Goal: Task Accomplishment & Management: Manage account settings

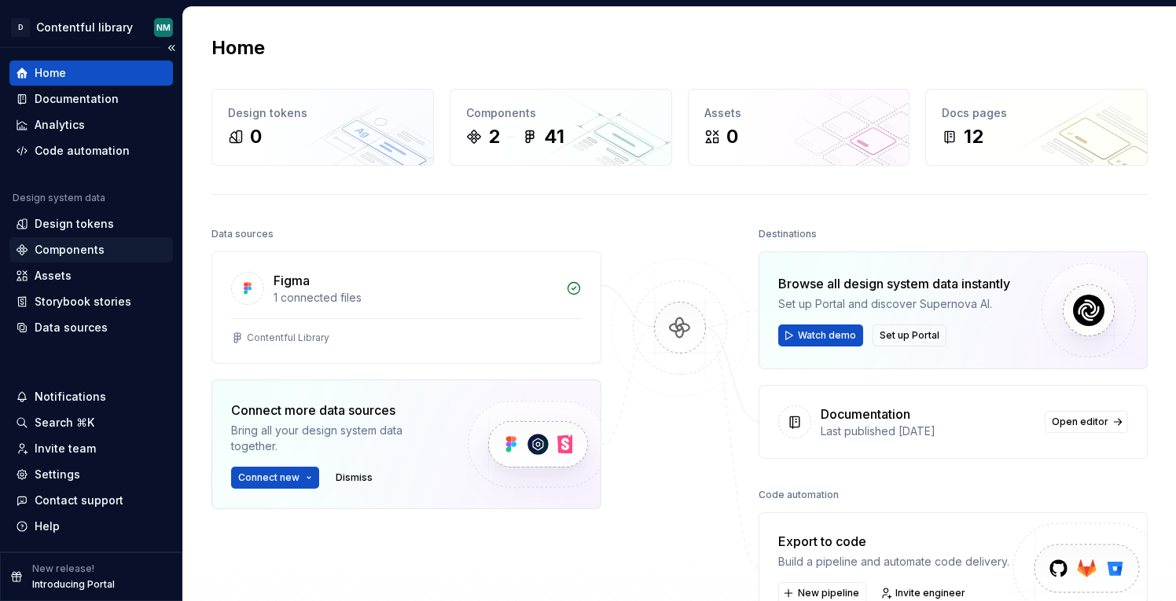
click at [123, 247] on div "Components" at bounding box center [91, 250] width 151 height 16
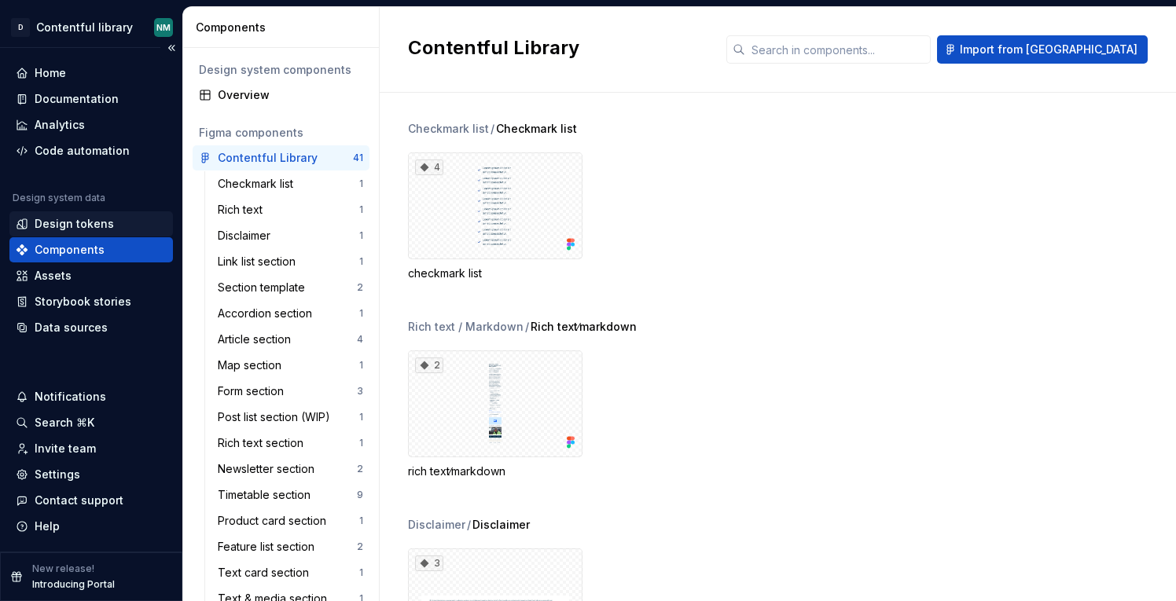
click at [102, 218] on div "Design tokens" at bounding box center [74, 224] width 79 height 16
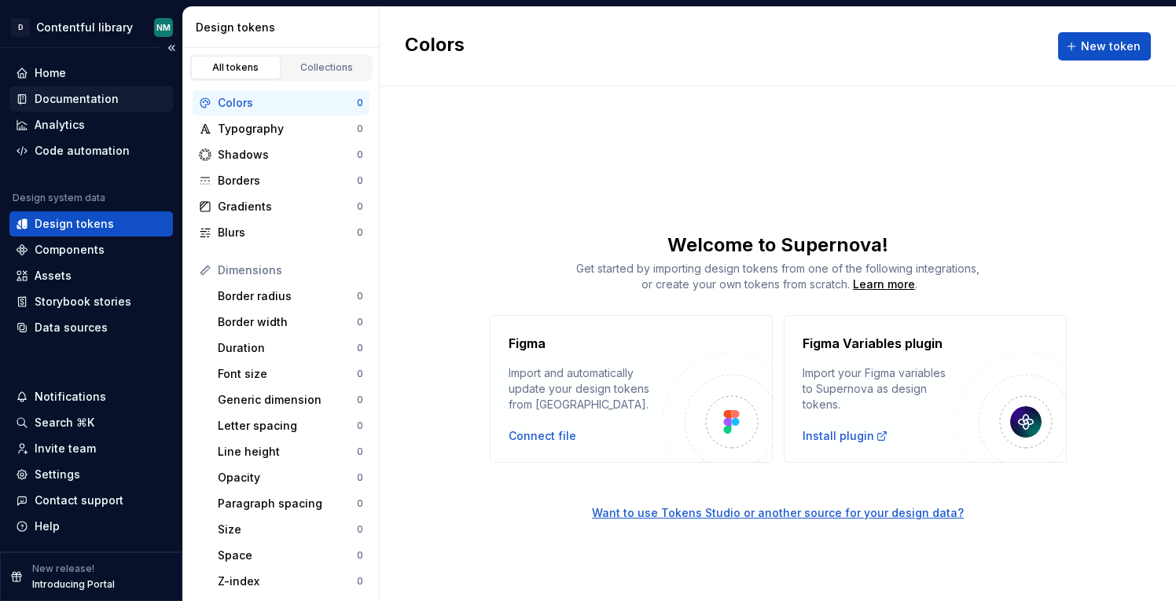
click at [101, 104] on div "Documentation" at bounding box center [77, 99] width 84 height 16
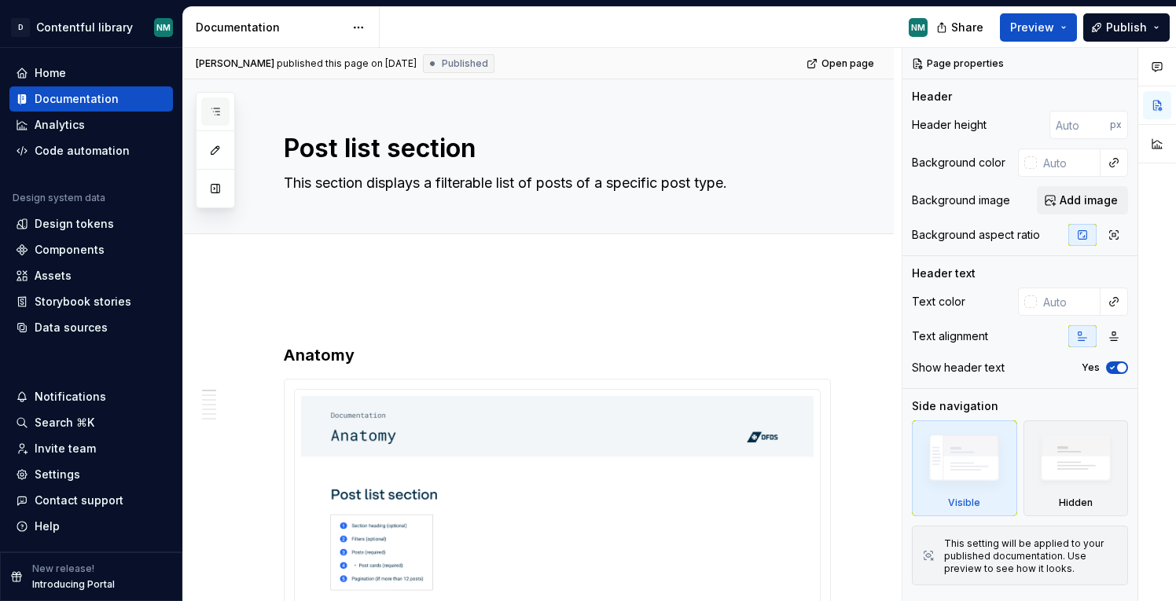
click at [217, 106] on icon "button" at bounding box center [215, 111] width 13 height 13
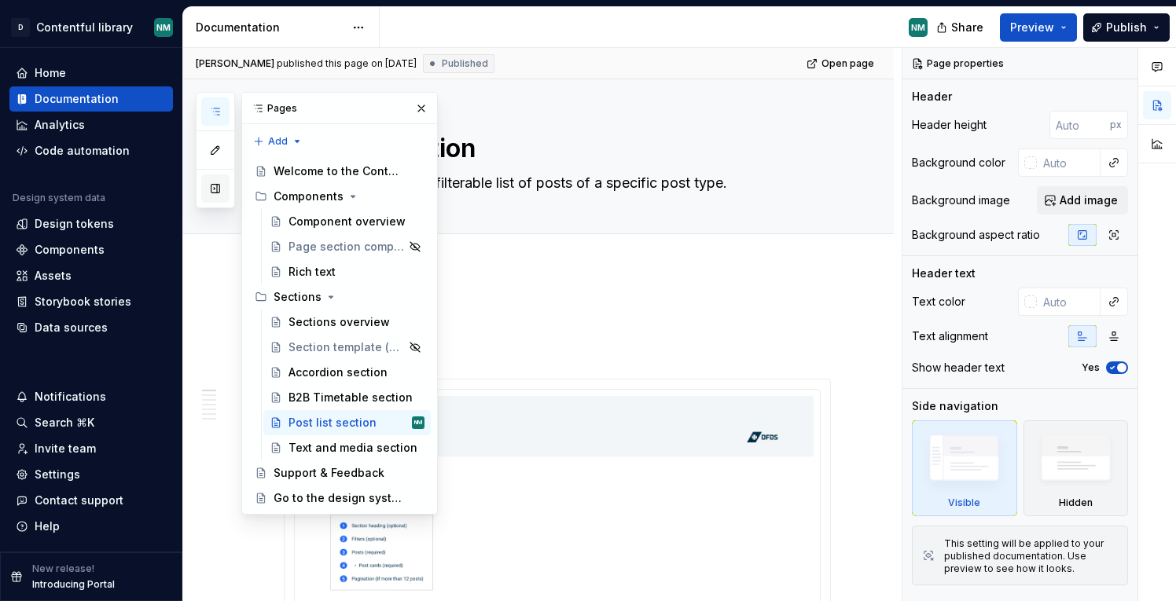
click at [210, 190] on button "button" at bounding box center [215, 189] width 28 height 28
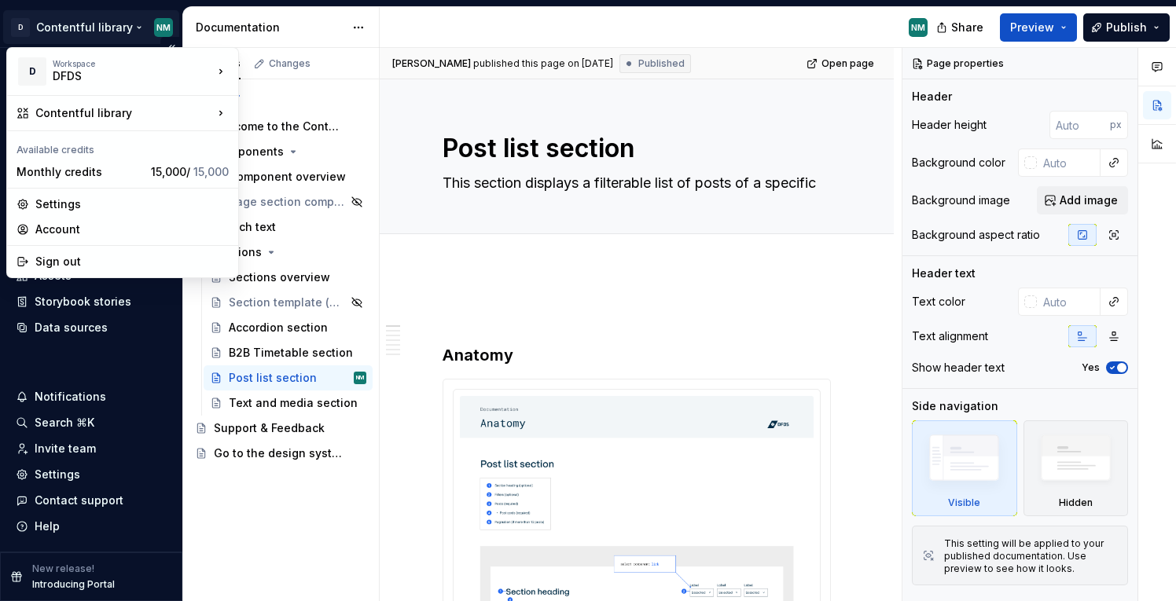
click at [120, 26] on html "D Contentful library NM Home Documentation Analytics Code automation Design sys…" at bounding box center [588, 300] width 1176 height 601
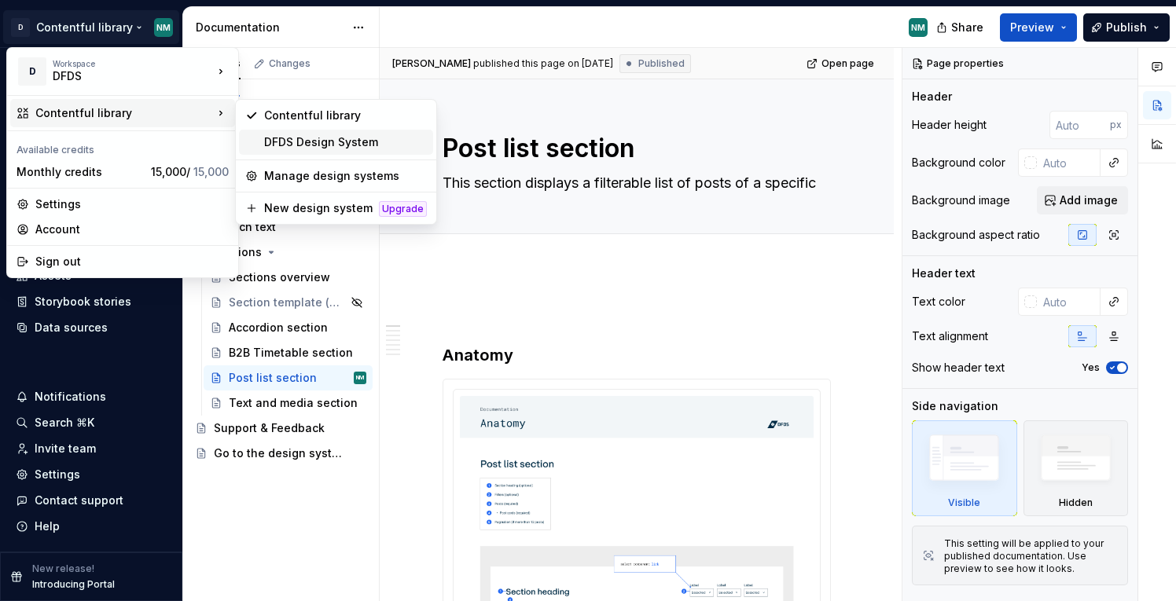
click at [323, 141] on div "DFDS Design System" at bounding box center [345, 142] width 163 height 16
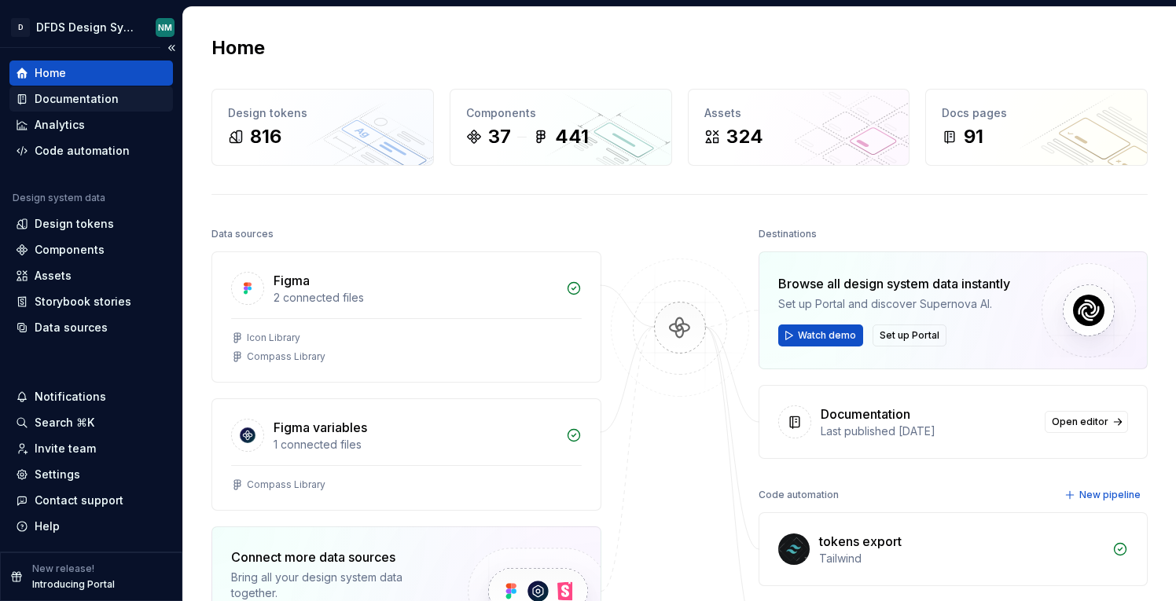
click at [105, 103] on div "Documentation" at bounding box center [77, 99] width 84 height 16
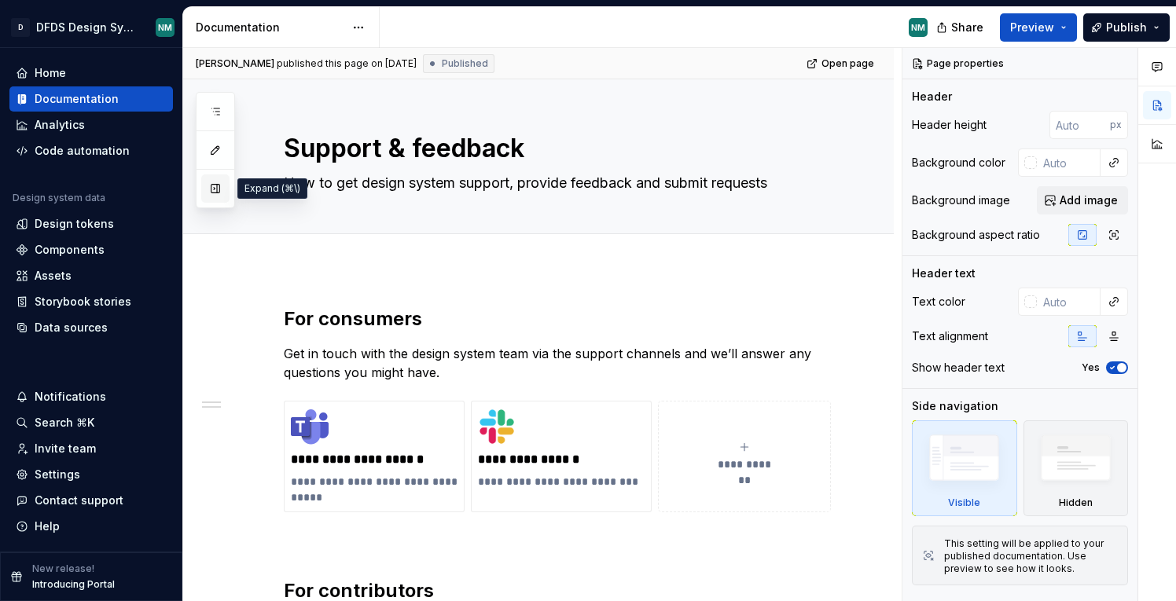
click at [217, 188] on button "button" at bounding box center [215, 189] width 28 height 28
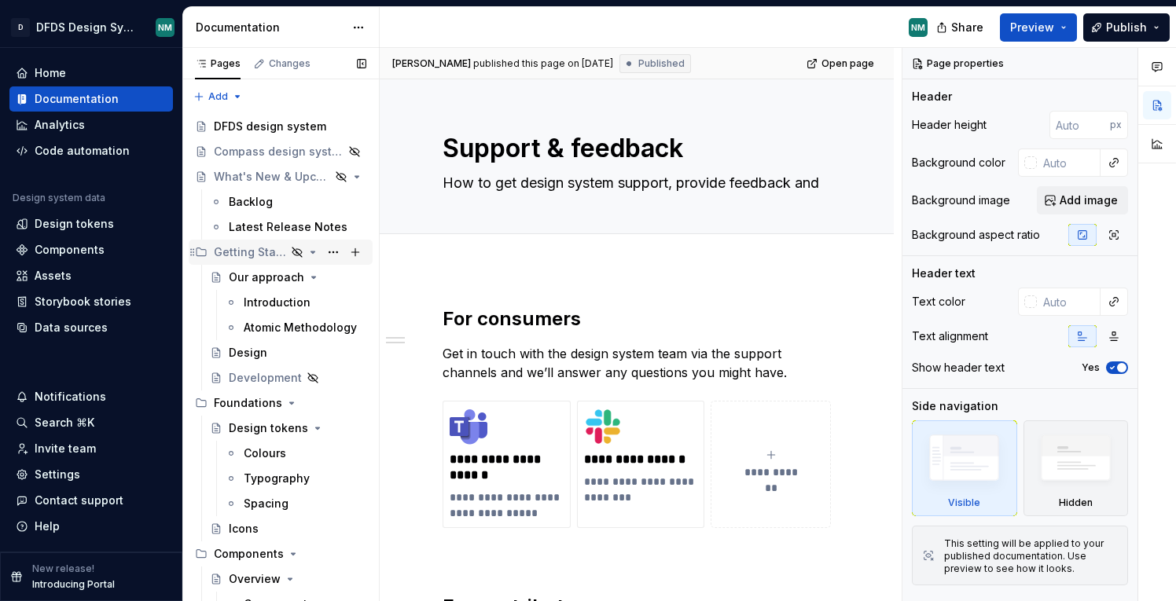
click at [314, 248] on icon "Page tree" at bounding box center [313, 252] width 13 height 13
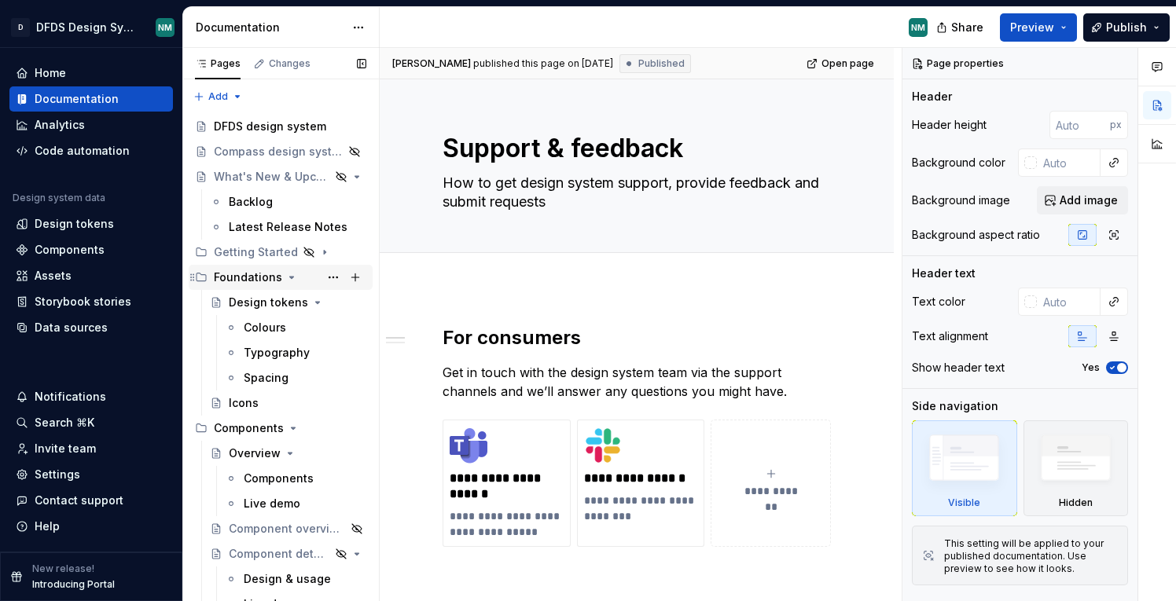
click at [290, 277] on icon "Page tree" at bounding box center [292, 278] width 4 height 2
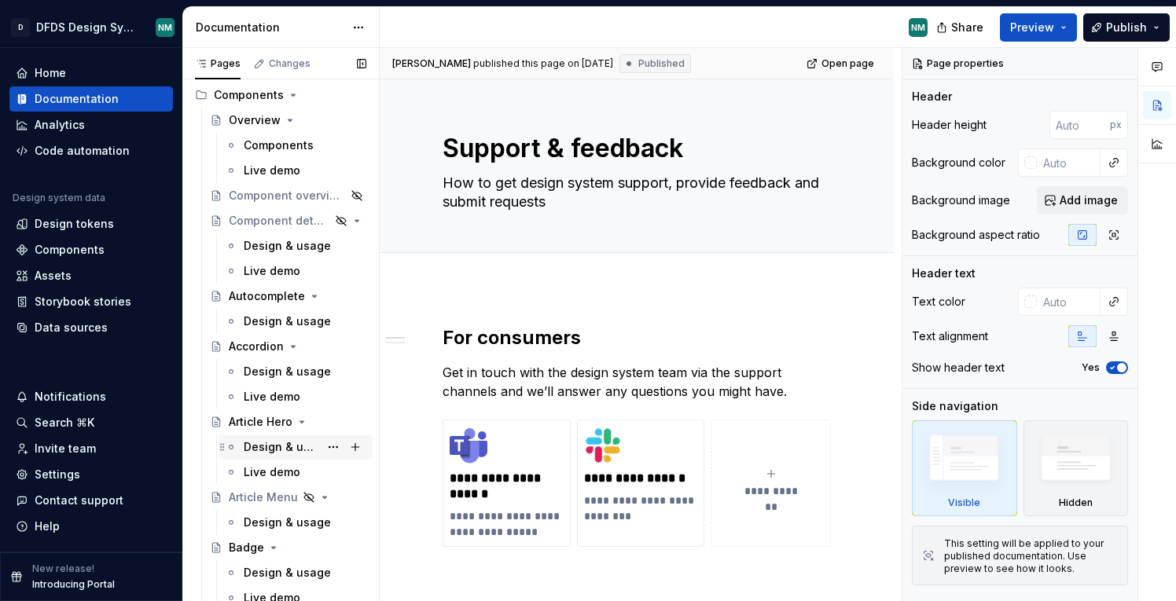
scroll to position [195, 0]
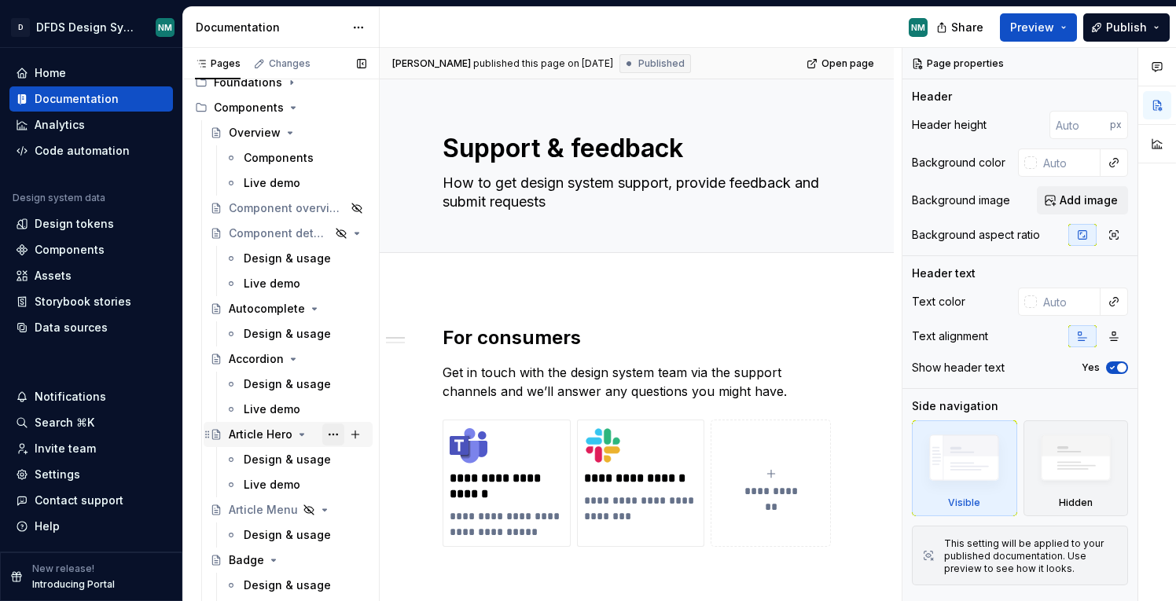
click at [329, 434] on button "Page tree" at bounding box center [333, 435] width 22 height 22
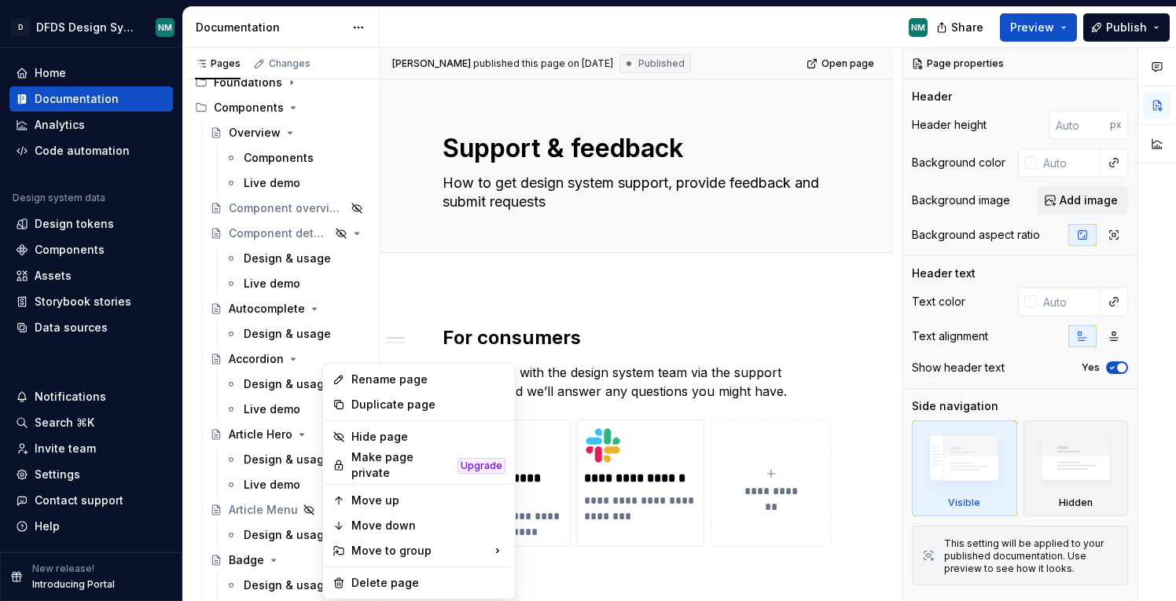
drag, startPoint x: 462, startPoint y: 573, endPoint x: 520, endPoint y: 293, distance: 285.8
click at [520, 293] on html "D DFDS Design System NM Home Documentation Analytics Code automation Design sys…" at bounding box center [588, 300] width 1176 height 601
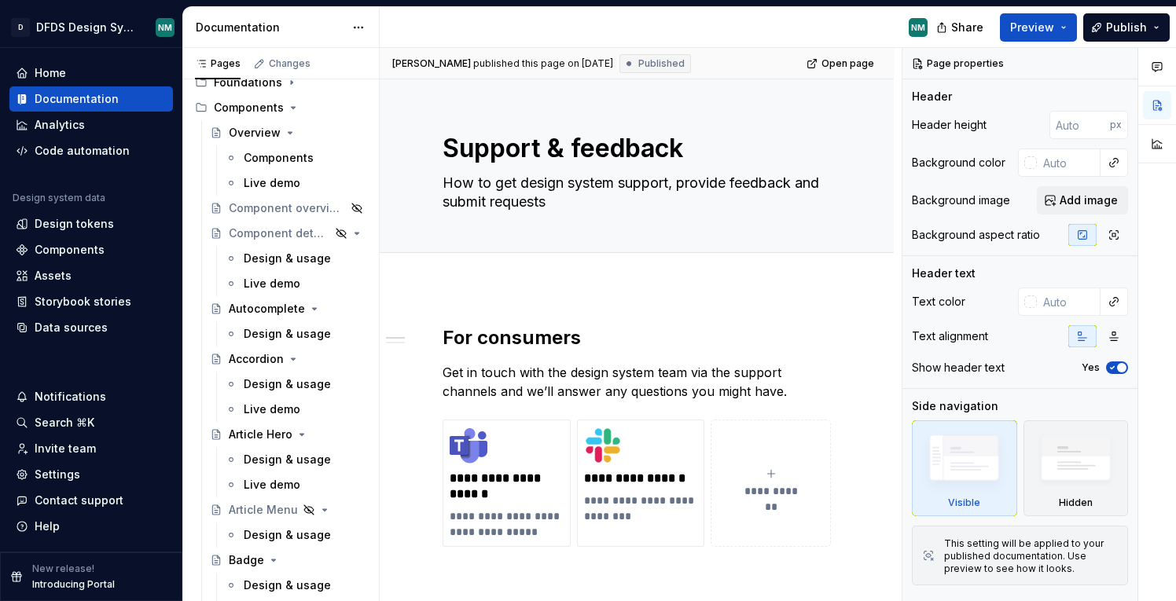
drag, startPoint x: 520, startPoint y: 293, endPoint x: 505, endPoint y: 297, distance: 16.2
click at [520, 293] on html "D DFDS Design System NM Home Documentation Analytics Code automation Design sys…" at bounding box center [588, 300] width 1176 height 601
click at [291, 480] on div "Live demo" at bounding box center [272, 485] width 57 height 16
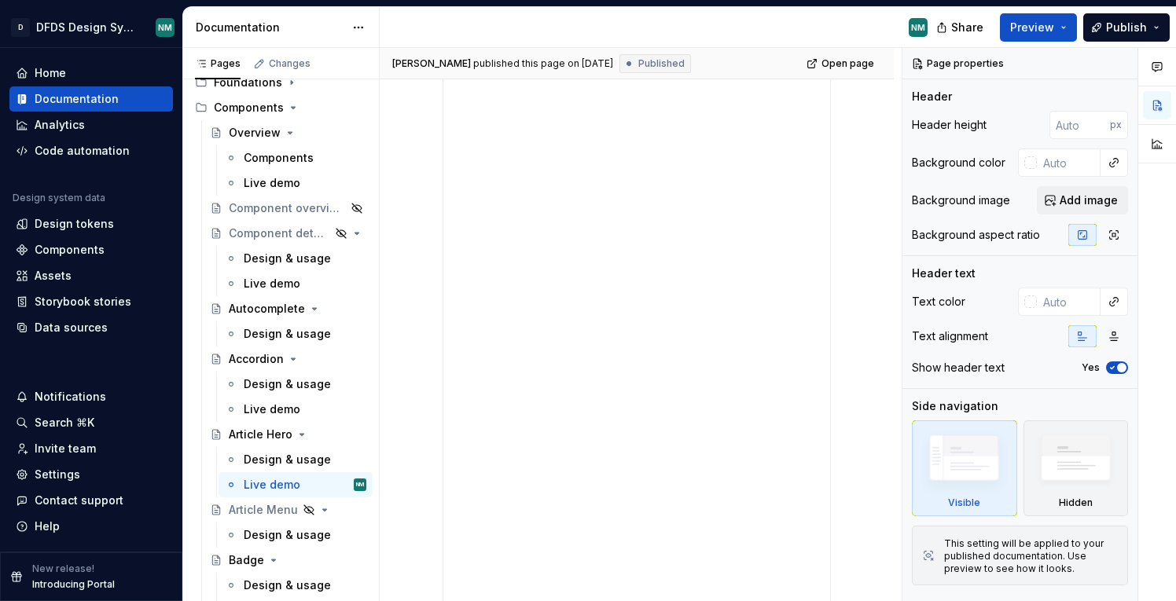
scroll to position [496, 0]
click at [333, 434] on button "Page tree" at bounding box center [333, 435] width 22 height 22
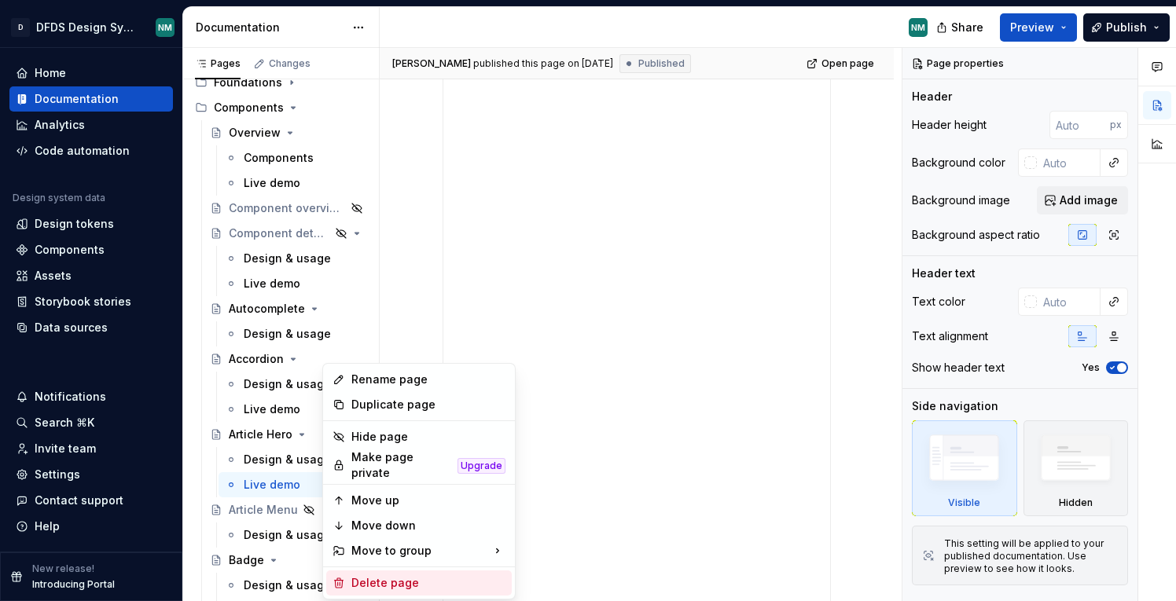
click at [406, 579] on div "Delete page" at bounding box center [428, 583] width 154 height 16
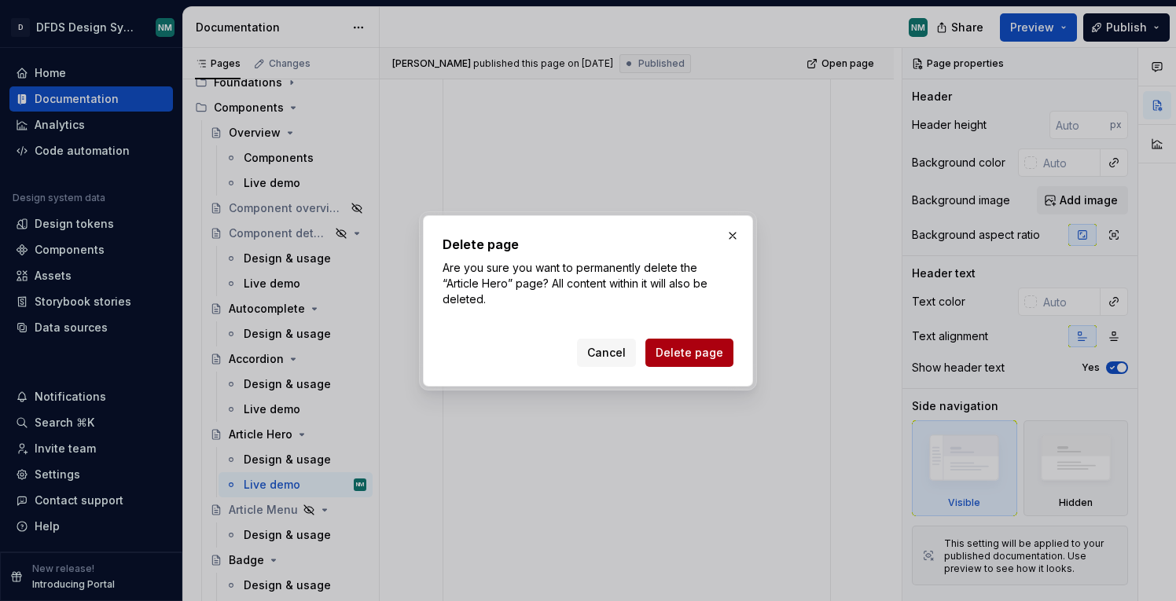
click at [695, 353] on span "Delete page" at bounding box center [690, 353] width 68 height 16
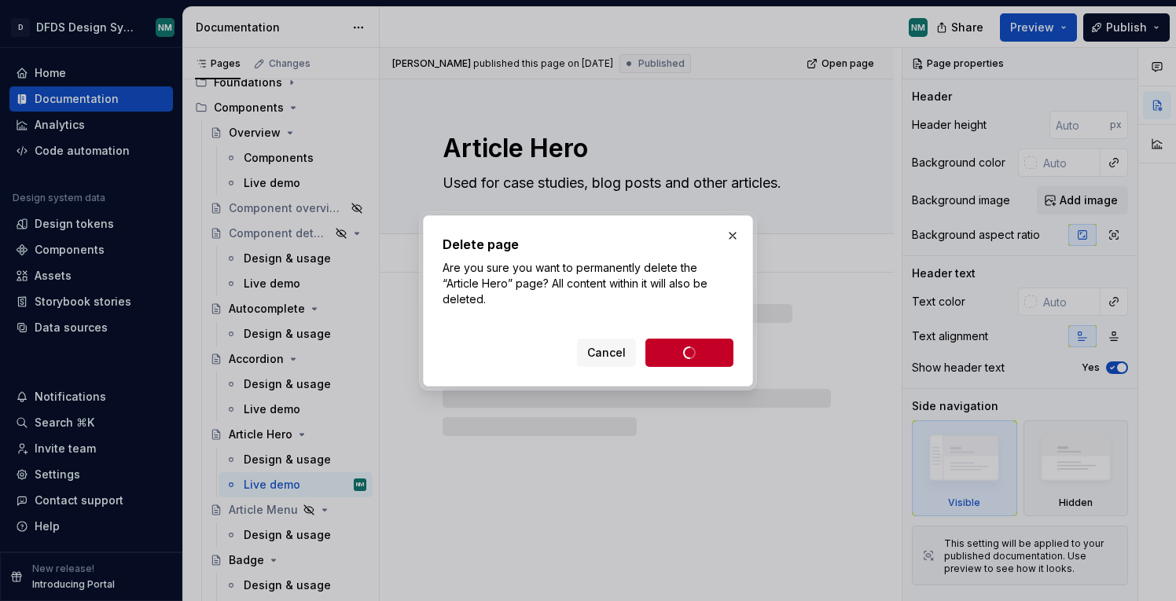
scroll to position [0, 0]
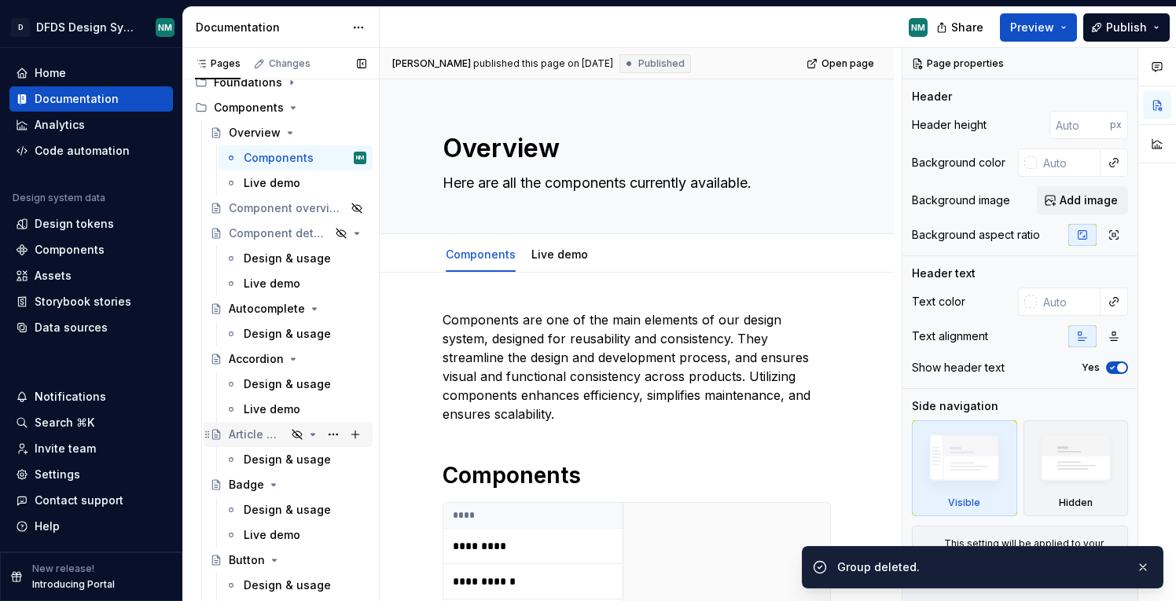
click at [268, 432] on div "Article Menu" at bounding box center [257, 435] width 57 height 16
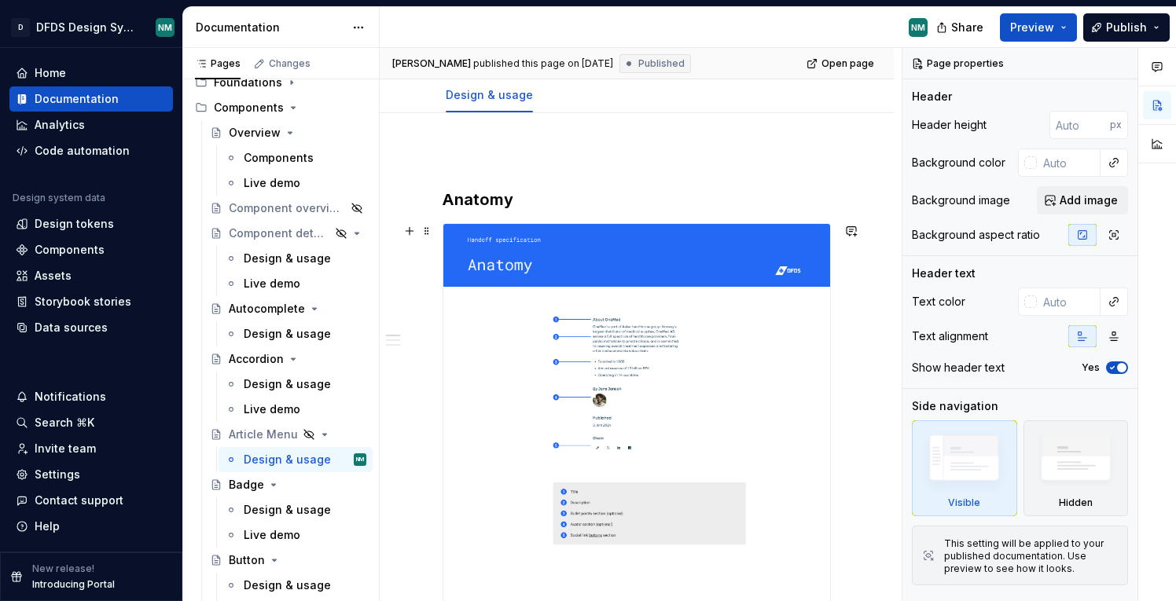
scroll to position [329, 0]
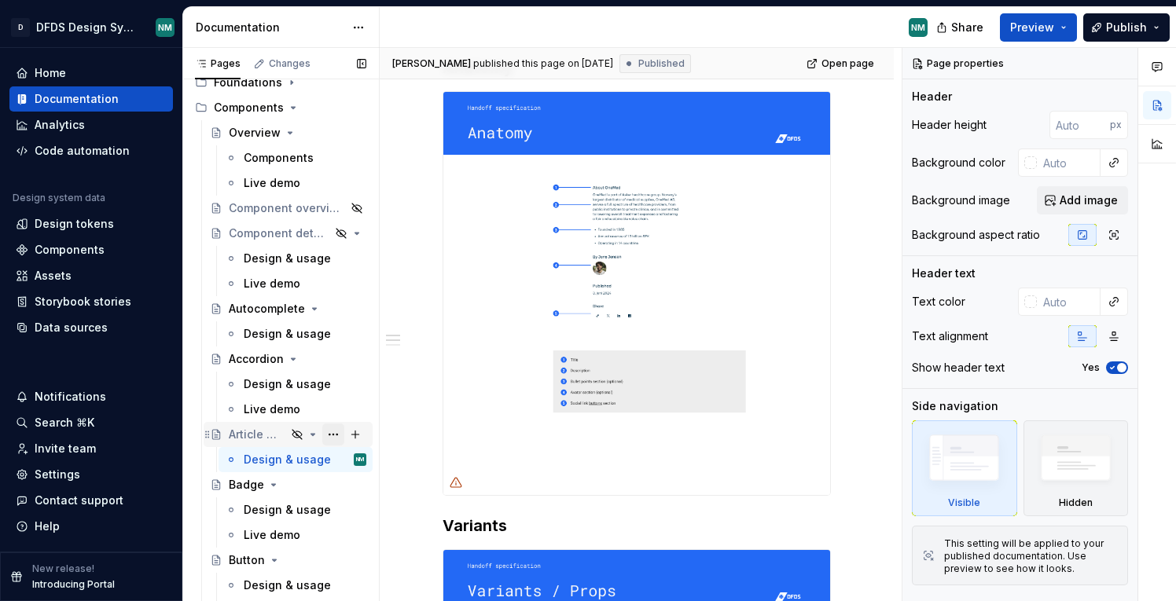
click at [333, 430] on button "Page tree" at bounding box center [333, 435] width 22 height 22
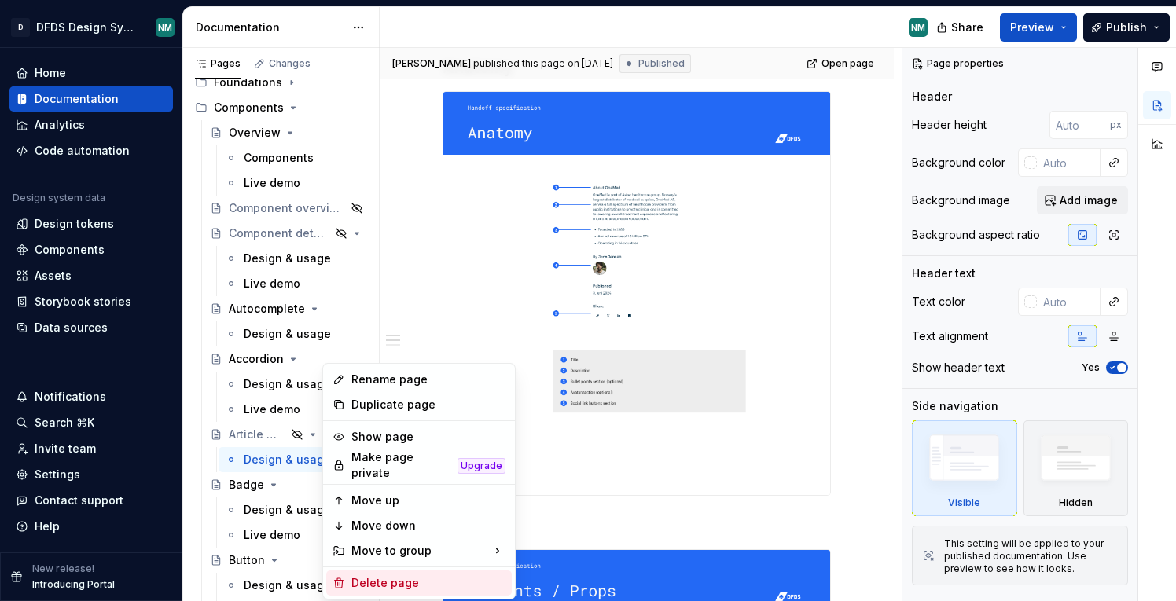
click at [376, 576] on div "Delete page" at bounding box center [428, 583] width 154 height 16
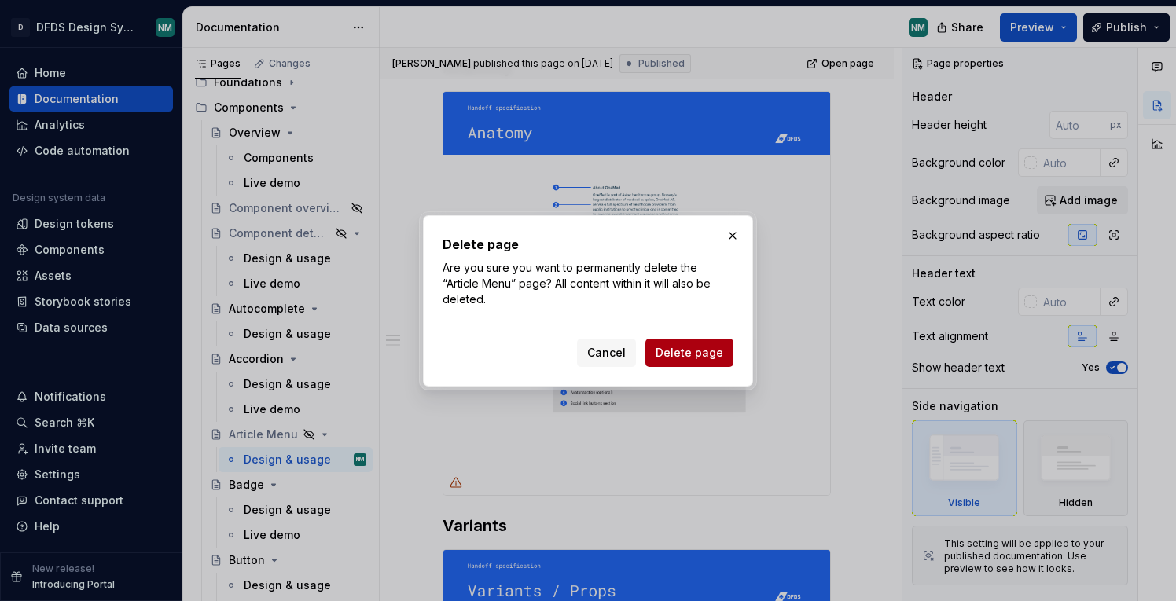
click at [685, 348] on span "Delete page" at bounding box center [690, 353] width 68 height 16
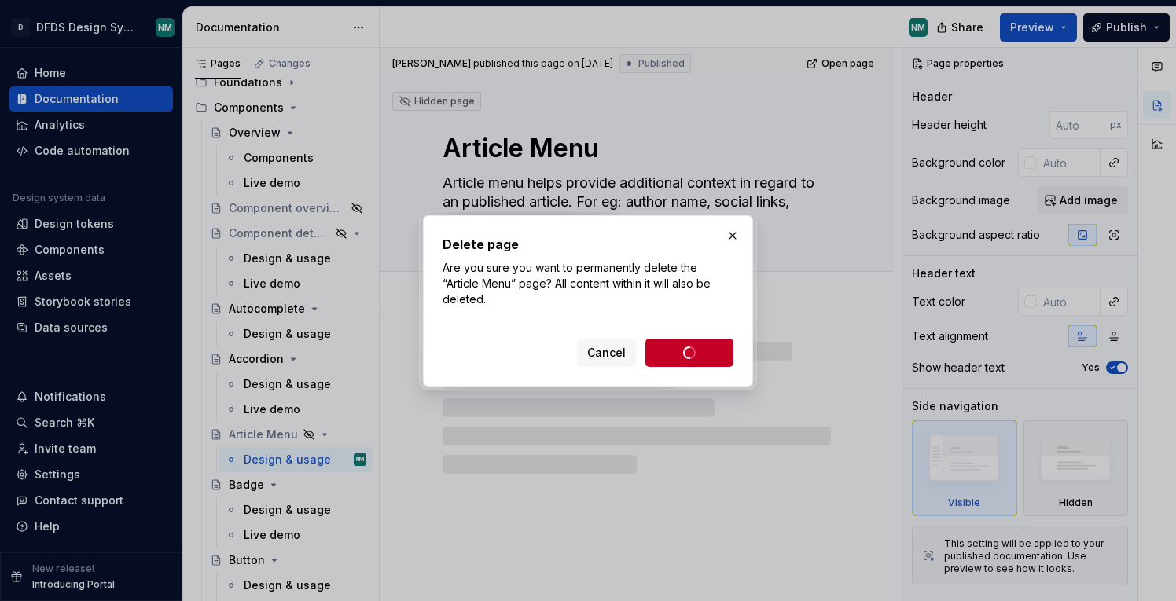
scroll to position [0, 0]
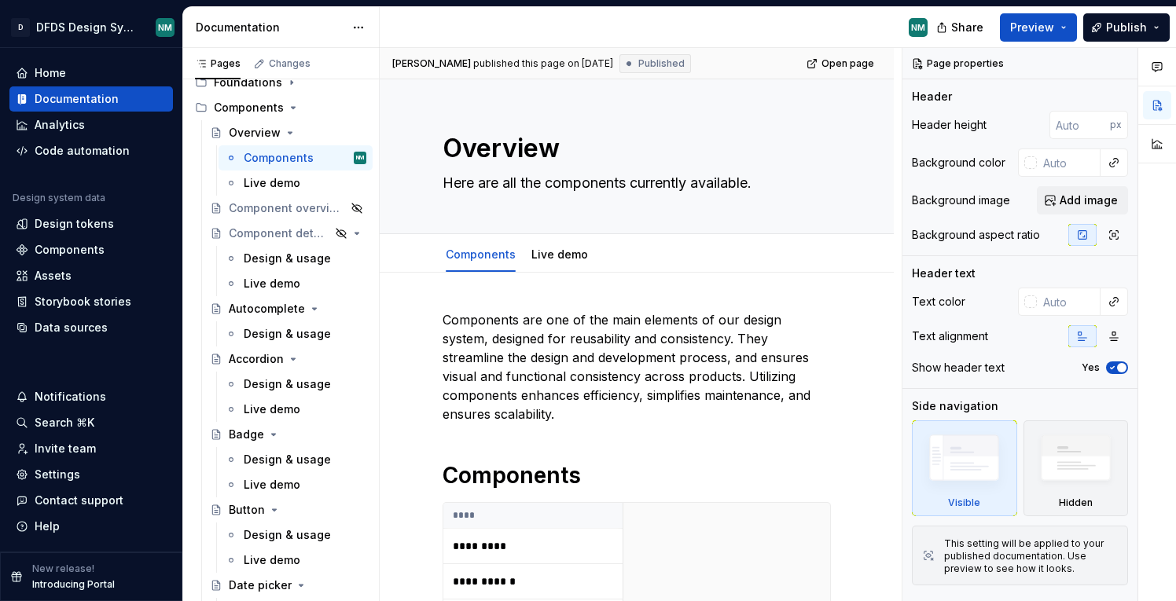
type textarea "*"
